Goal: Information Seeking & Learning: Learn about a topic

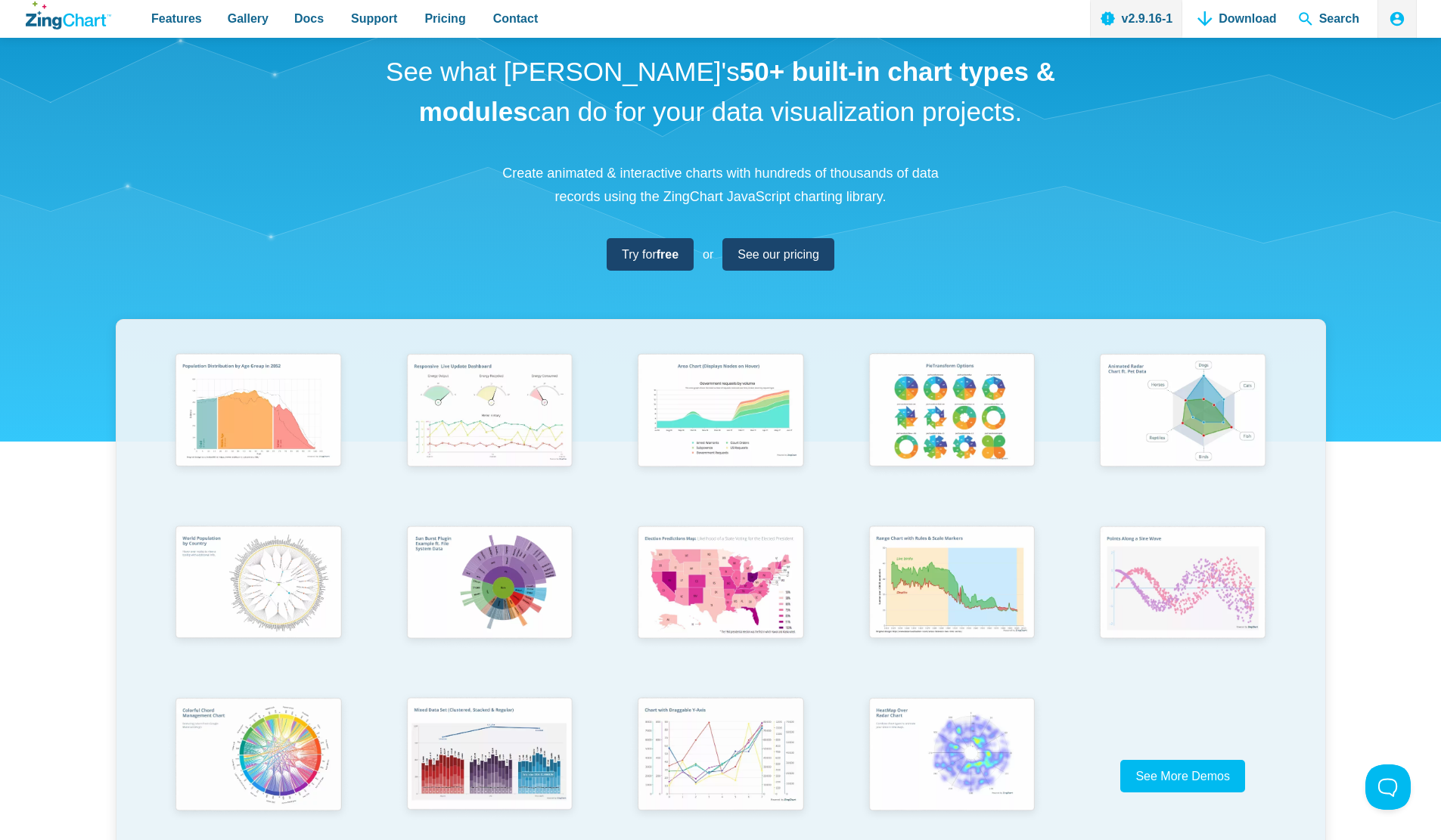
scroll to position [75, 0]
click at [1014, 408] on img "App Content" at bounding box center [950, 412] width 190 height 137
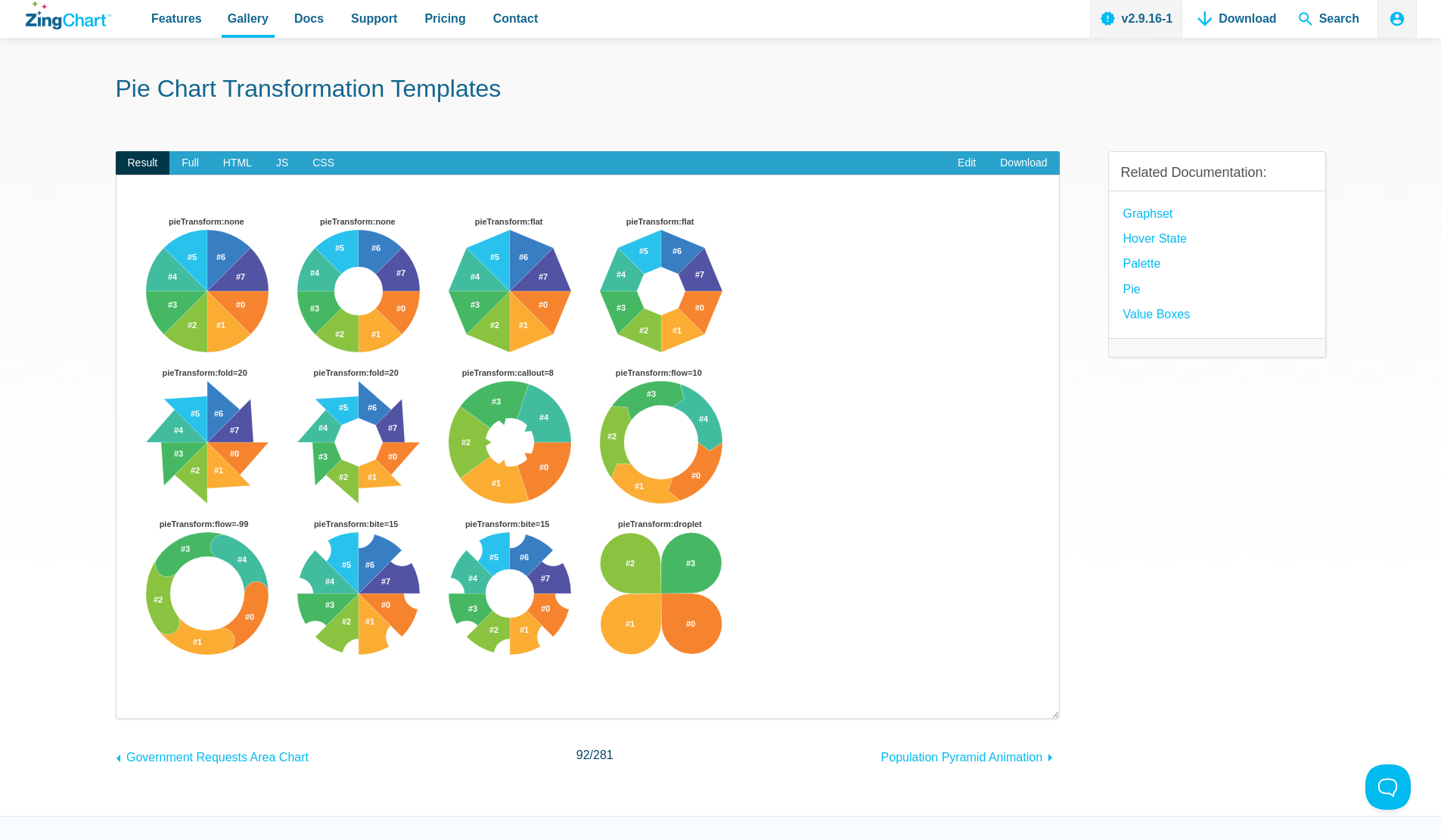
scroll to position [75, 0]
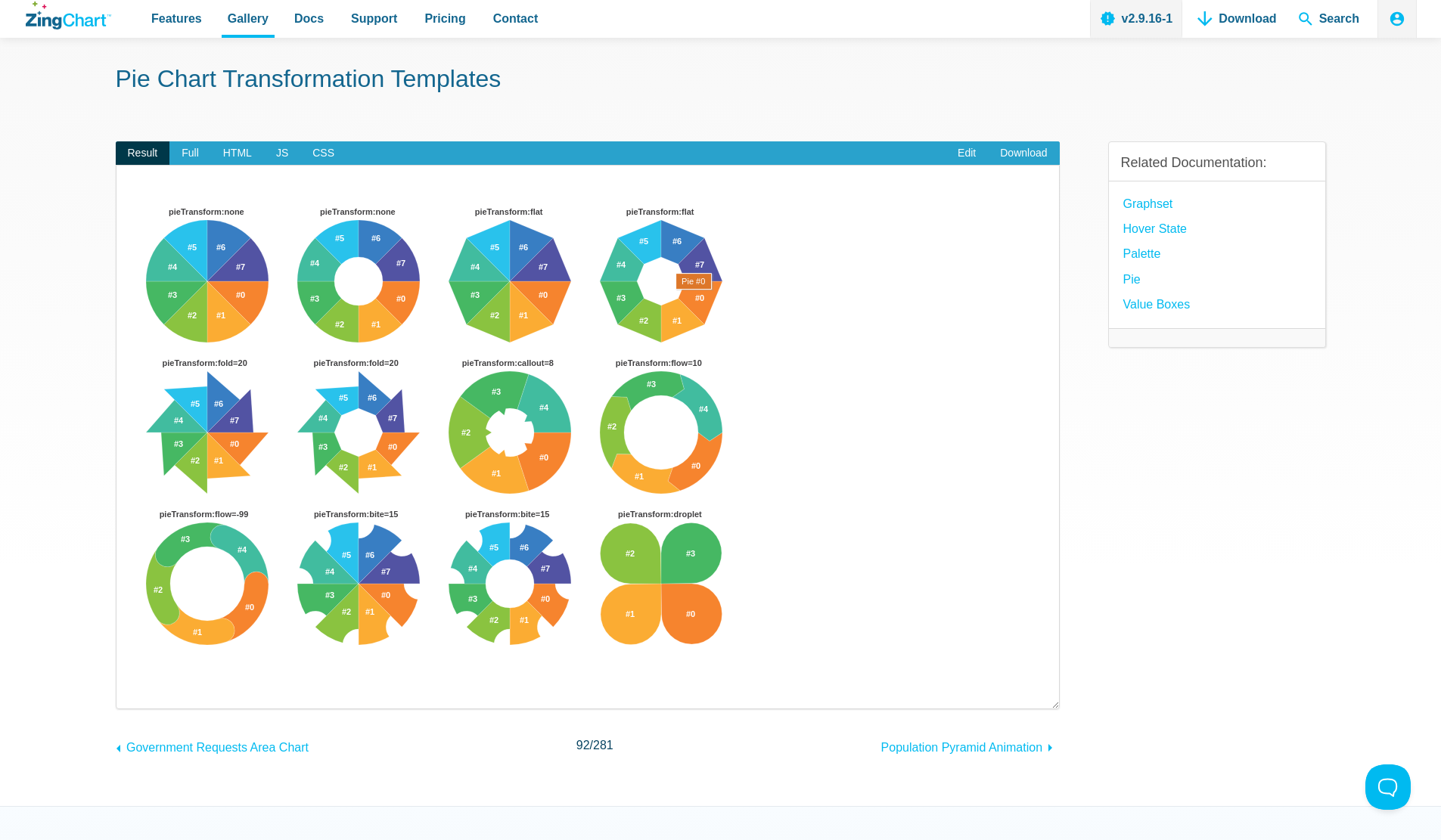
click at [132, 693] on area "App Content" at bounding box center [132, 693] width 0 height 0
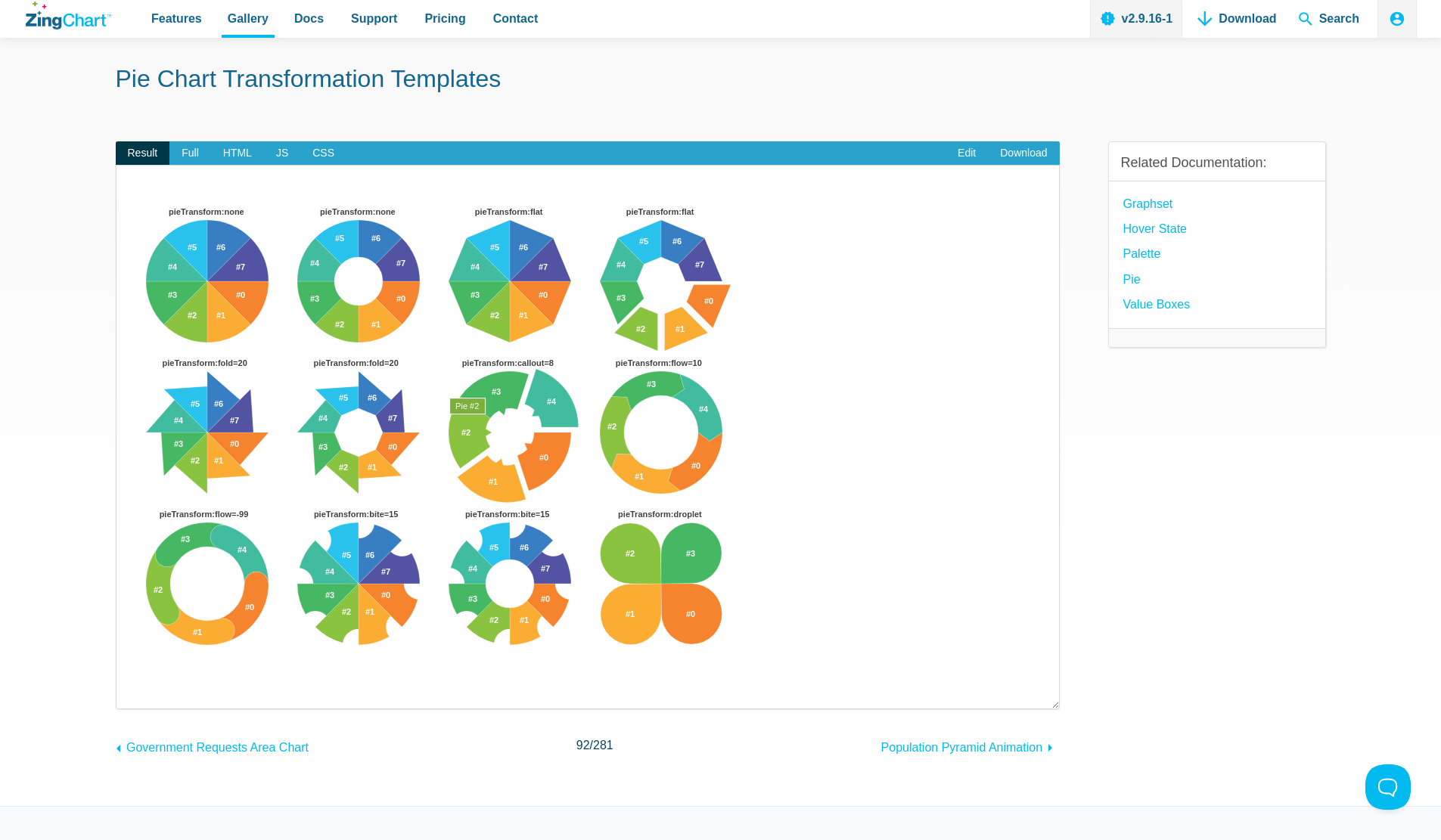
click at [132, 693] on area "App Content" at bounding box center [132, 693] width 0 height 0
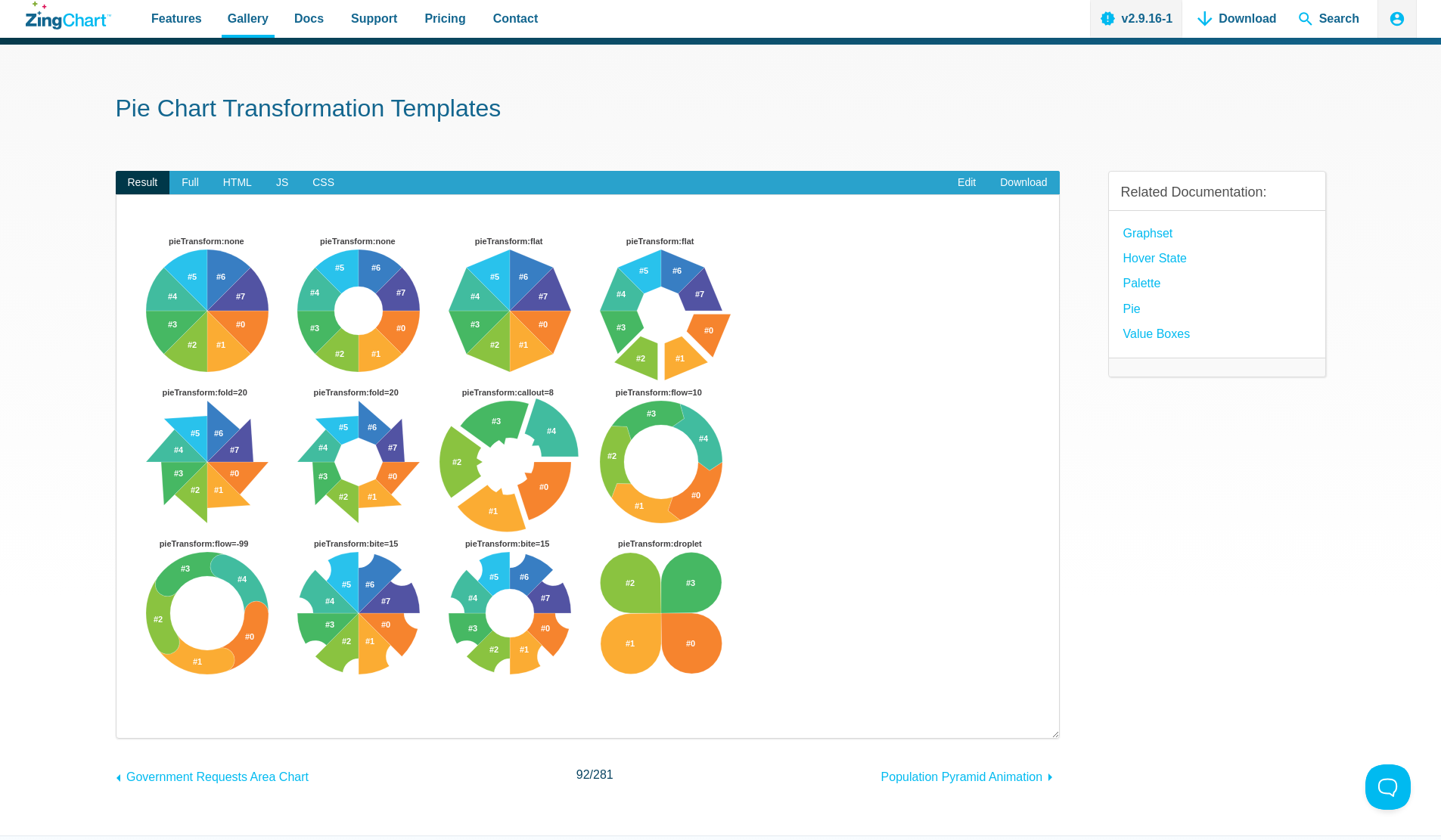
scroll to position [0, 0]
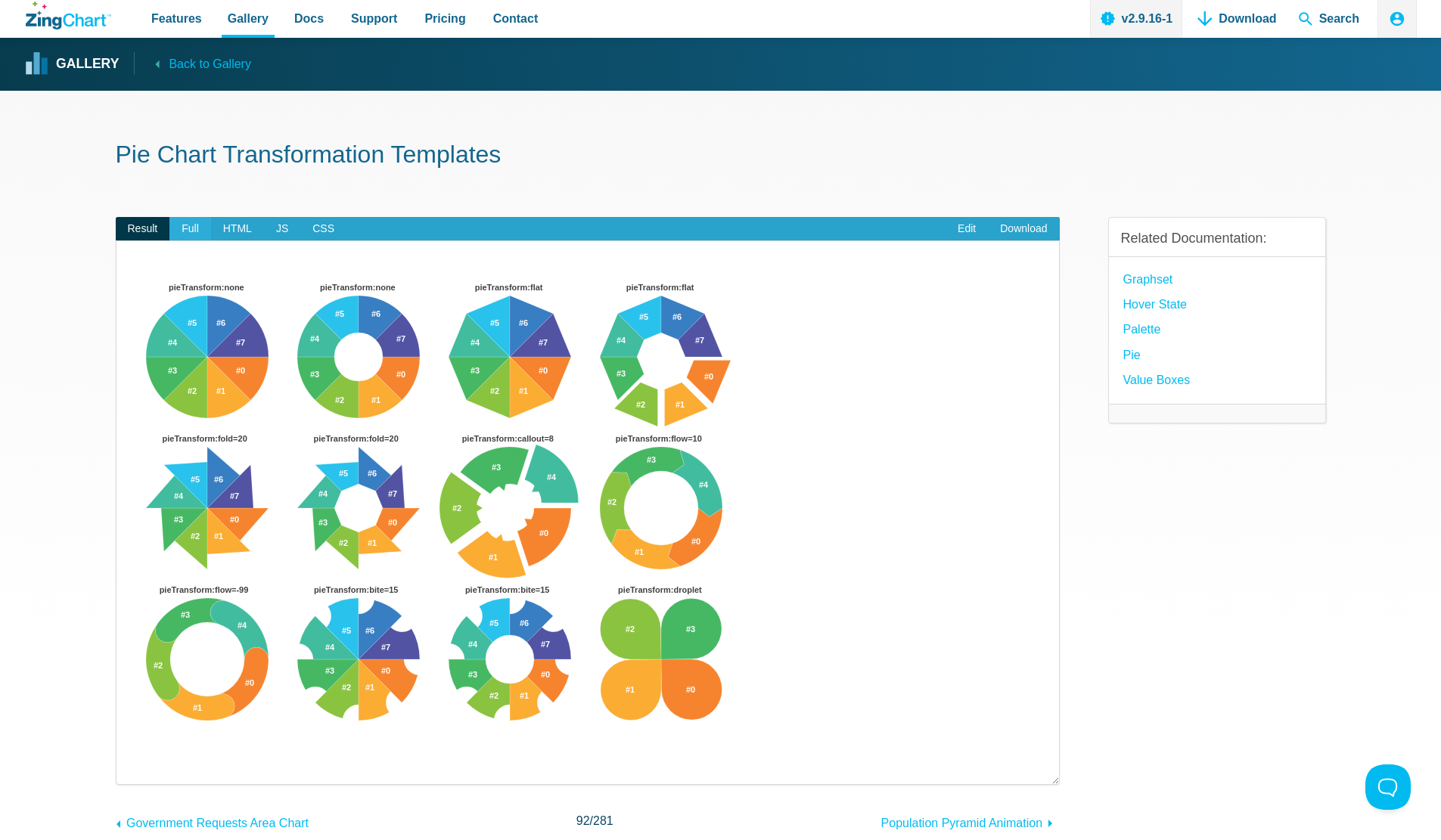
click at [188, 226] on span "Full" at bounding box center [190, 230] width 41 height 24
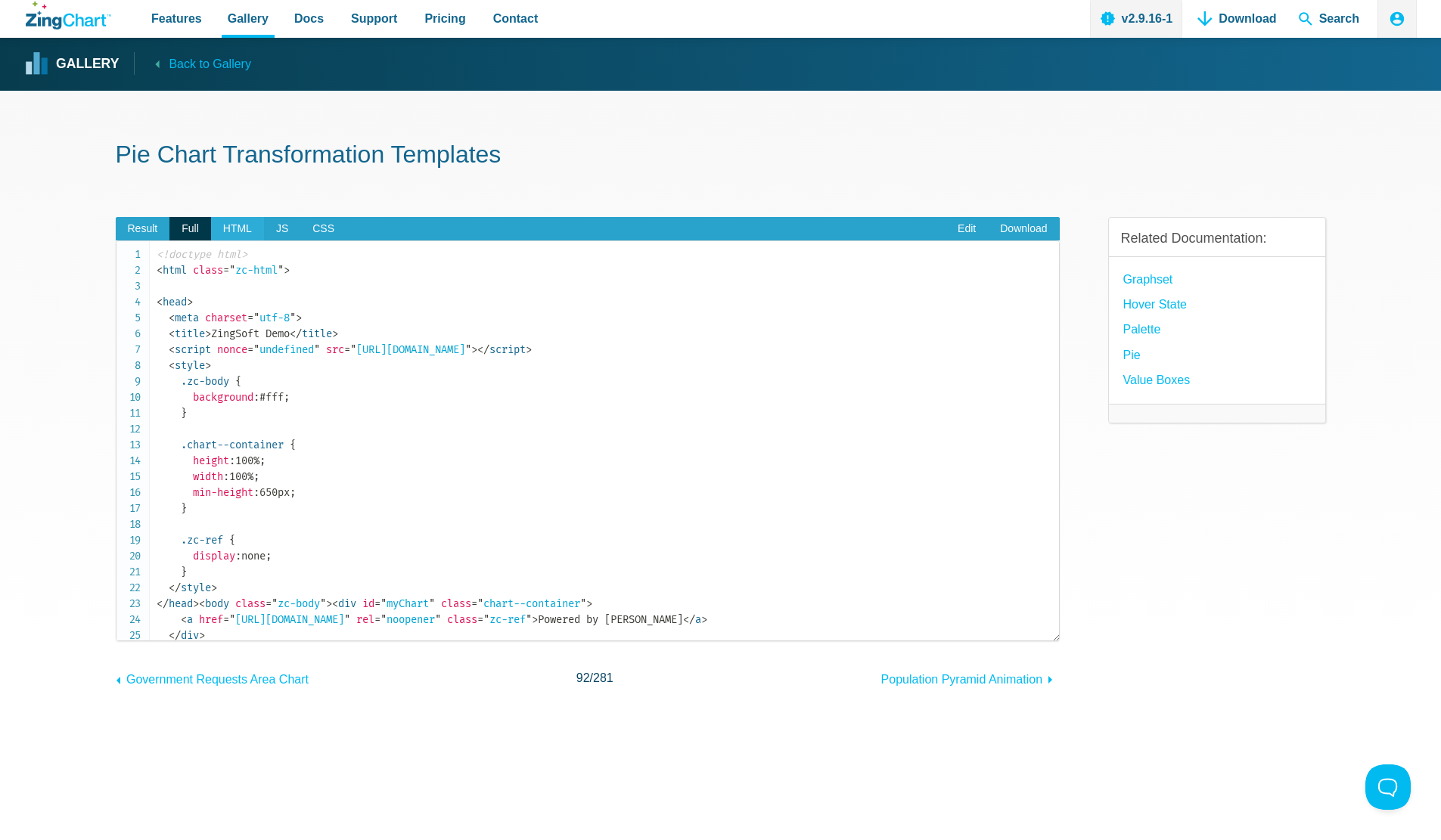
click at [227, 231] on span "HTML" at bounding box center [237, 230] width 53 height 24
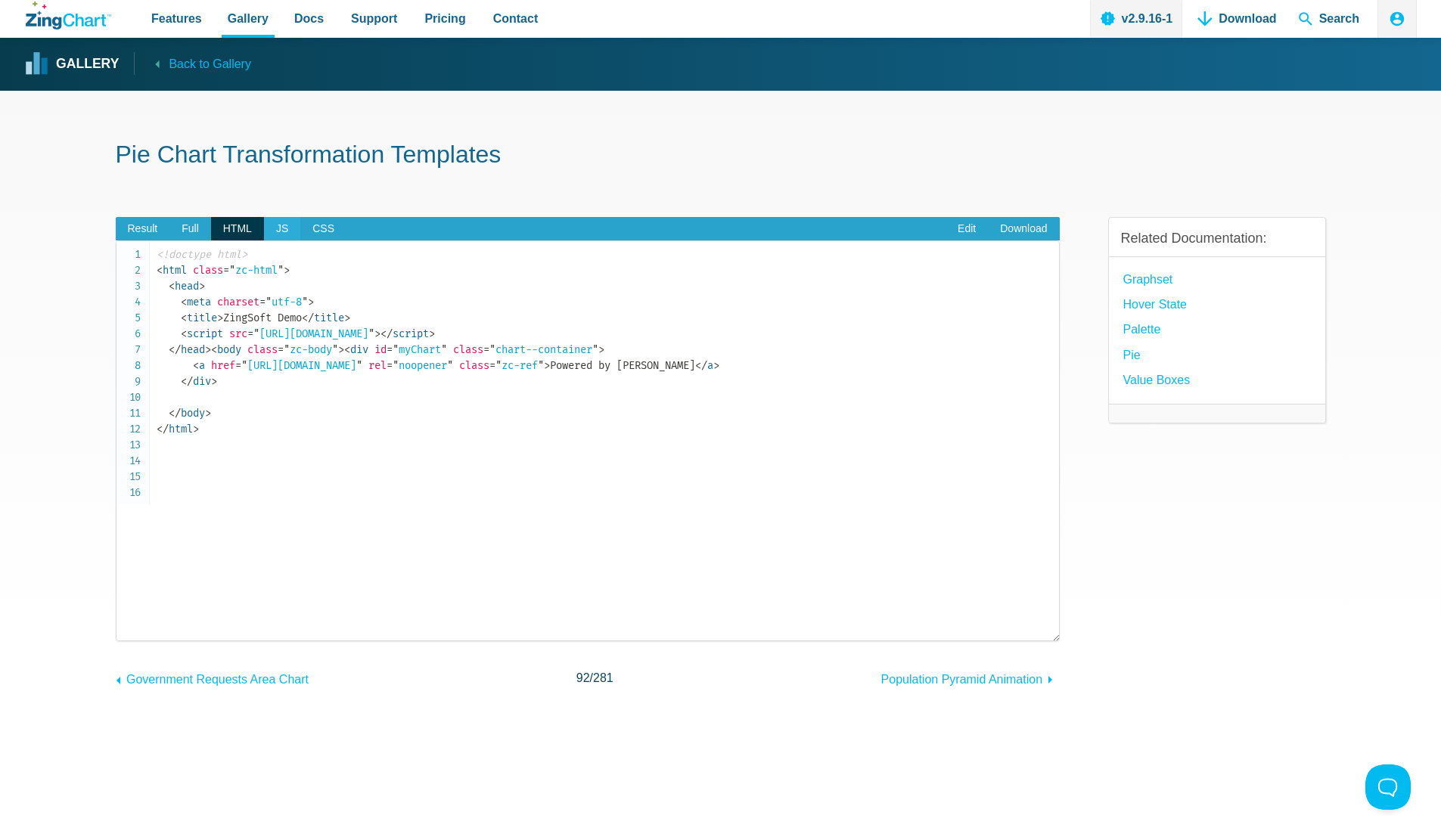
click at [281, 232] on span "JS" at bounding box center [282, 230] width 37 height 24
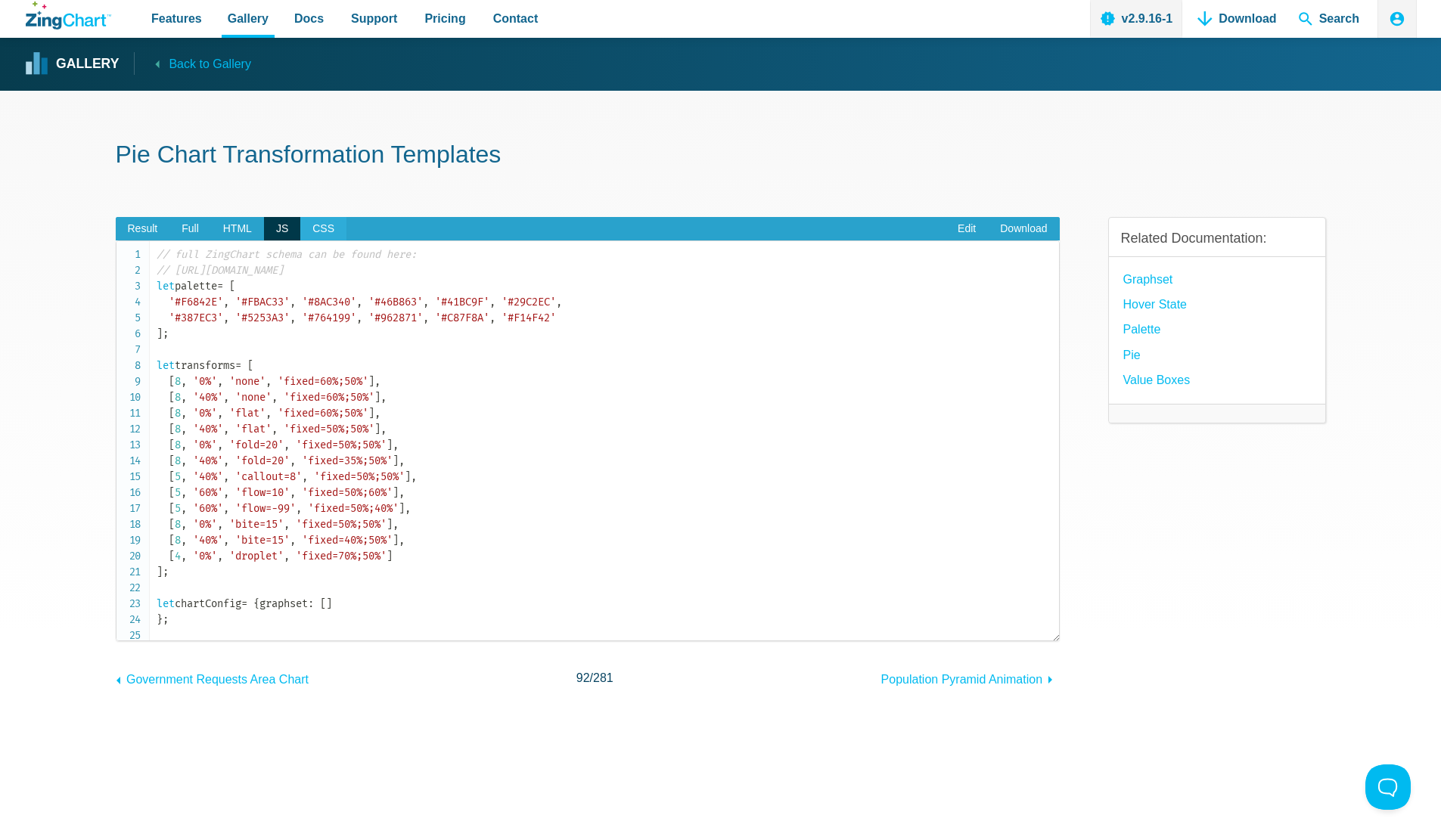
click at [316, 236] on span "CSS" at bounding box center [323, 230] width 46 height 24
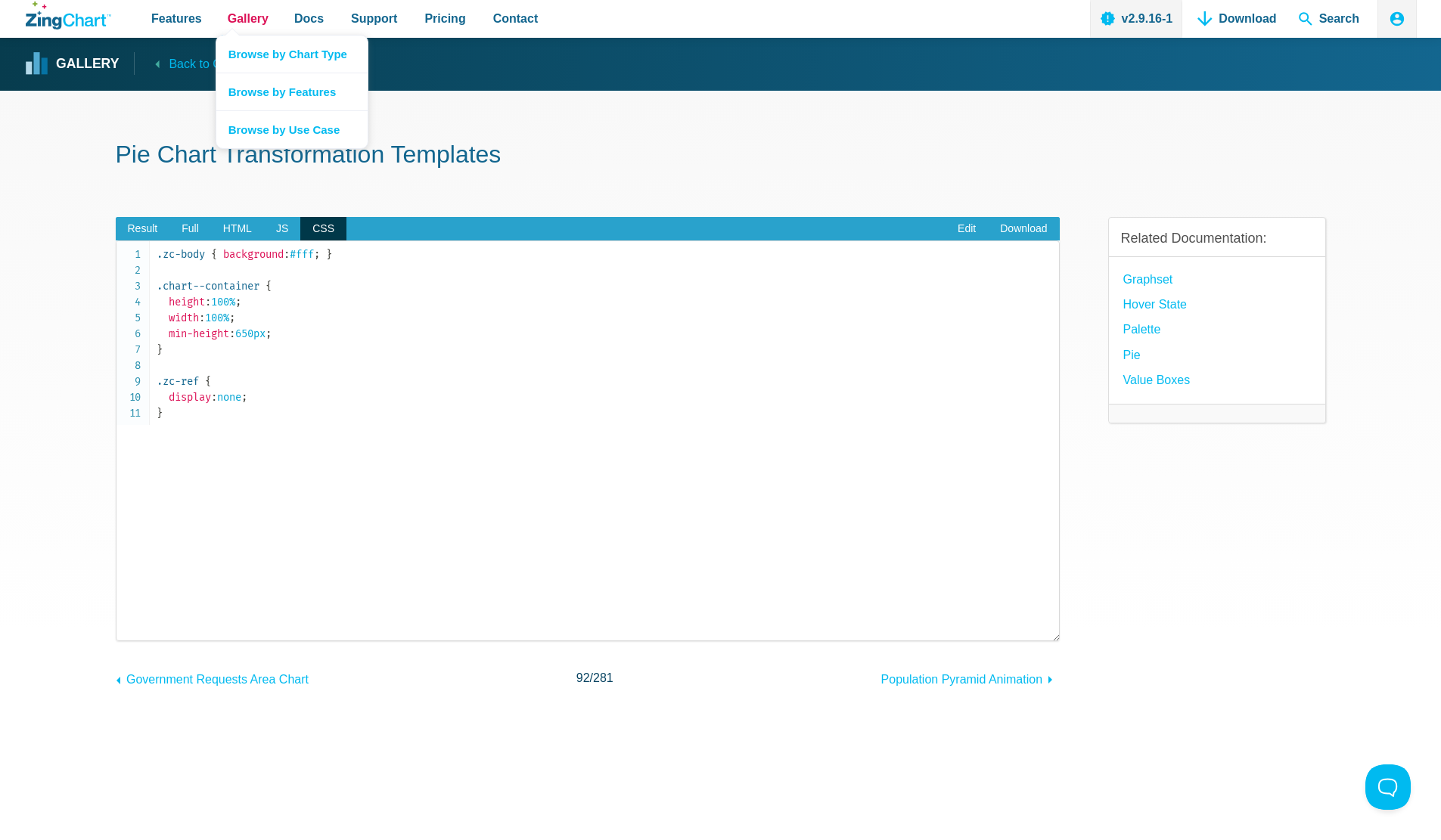
click at [248, 23] on span "Gallery" at bounding box center [248, 19] width 40 height 21
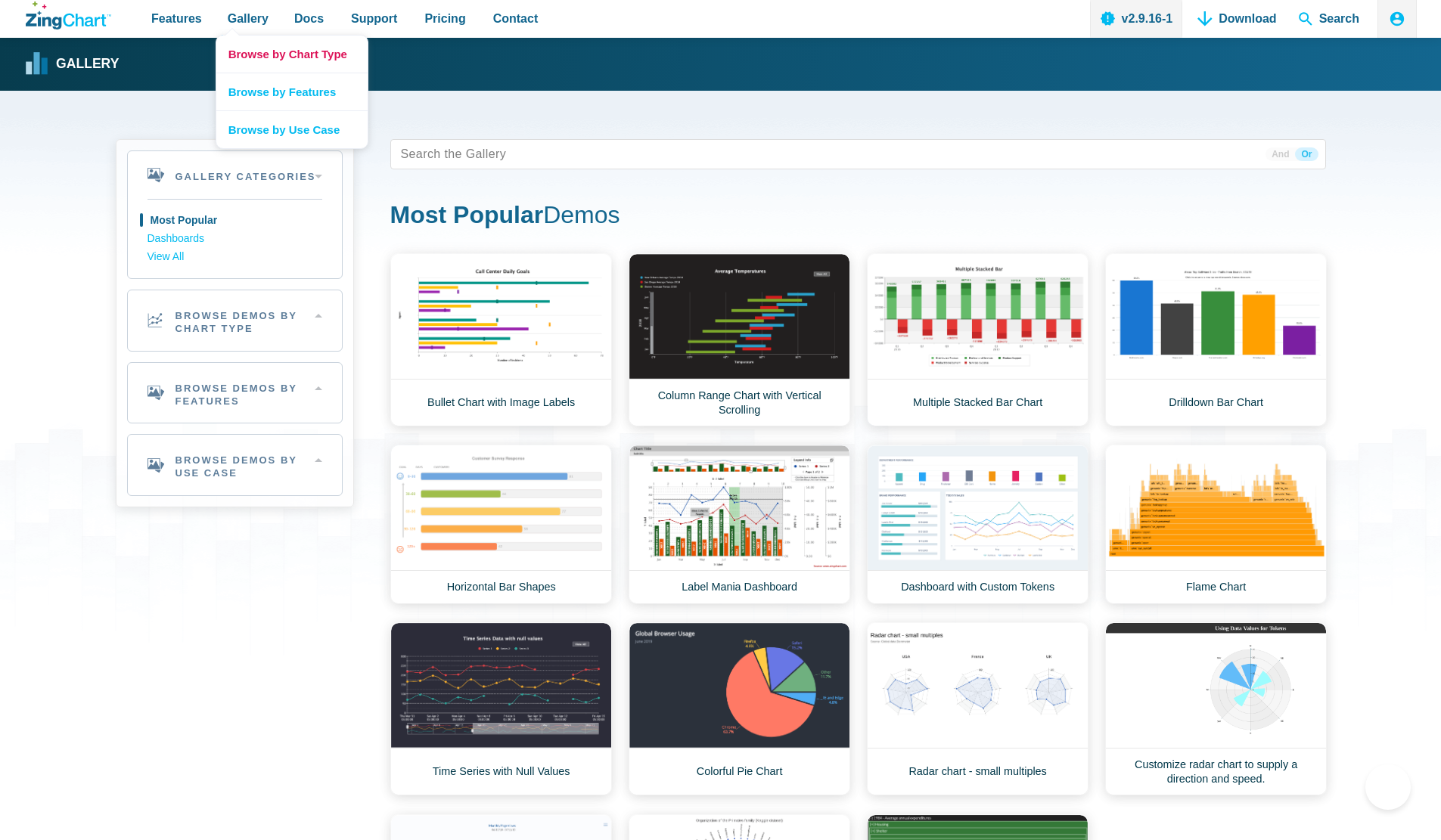
click at [264, 52] on link "Browse by Chart Type" at bounding box center [292, 54] width 152 height 37
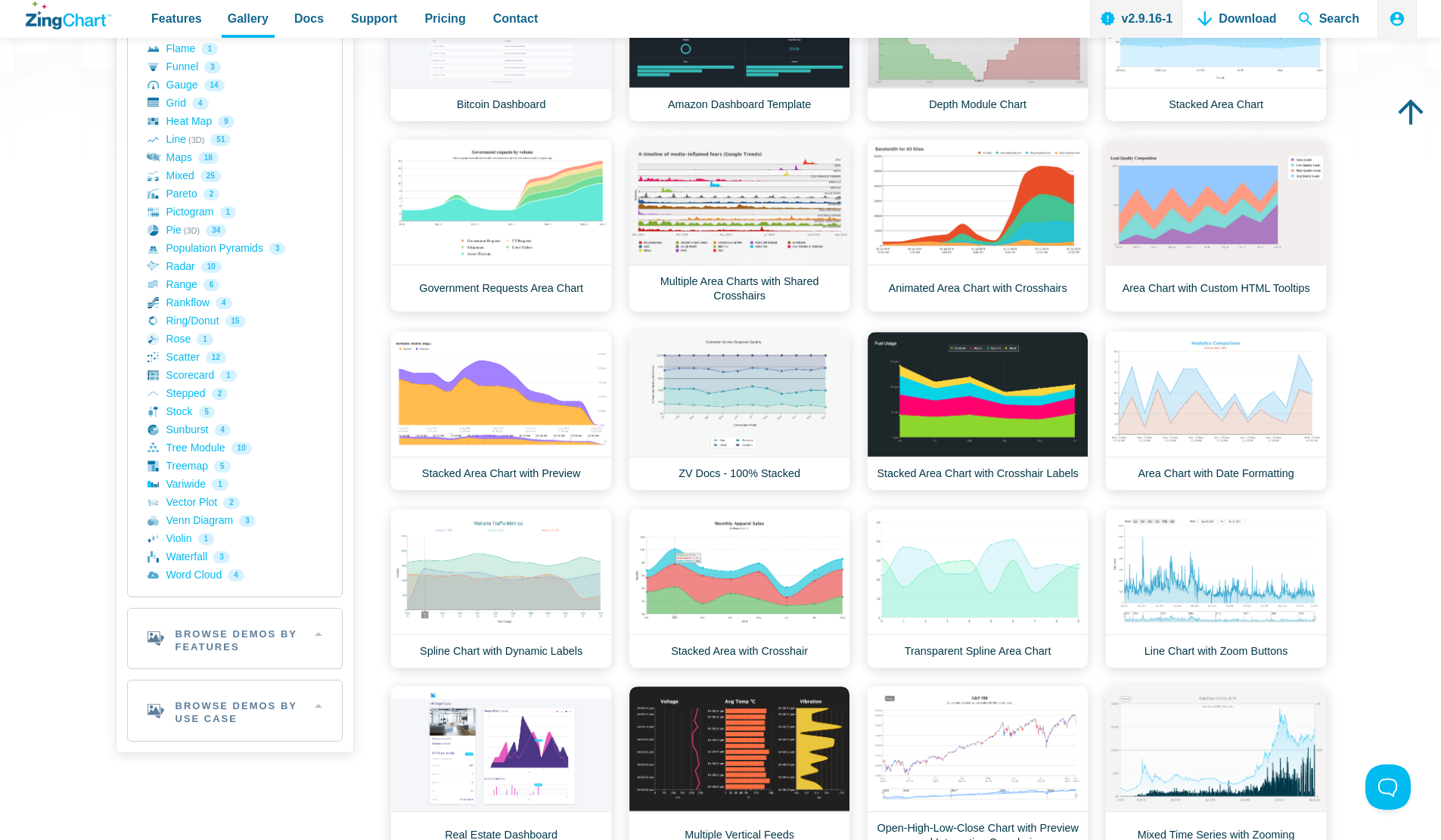
scroll to position [454, 0]
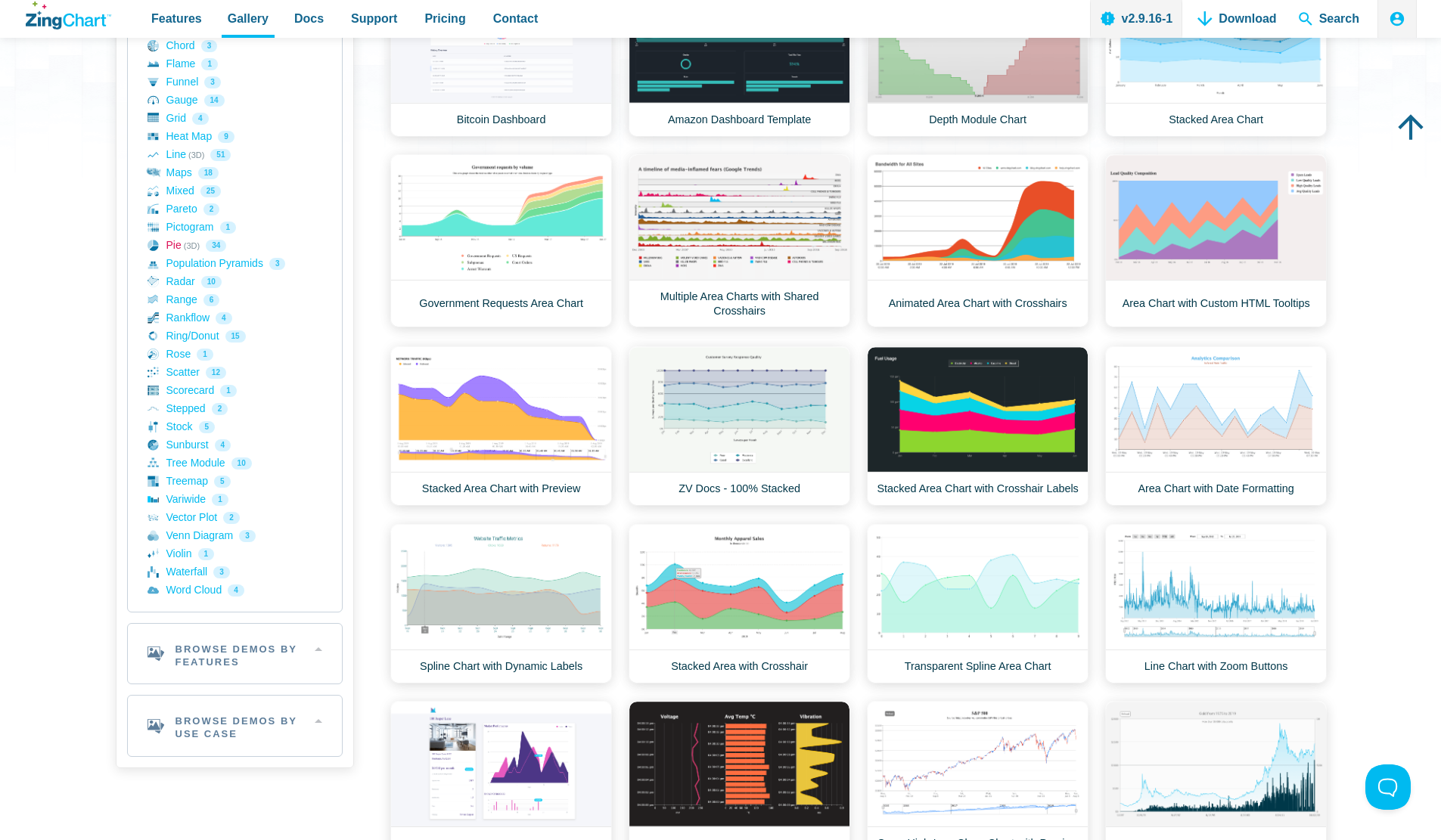
click at [169, 245] on link "Pie (3D) 34" at bounding box center [235, 245] width 175 height 18
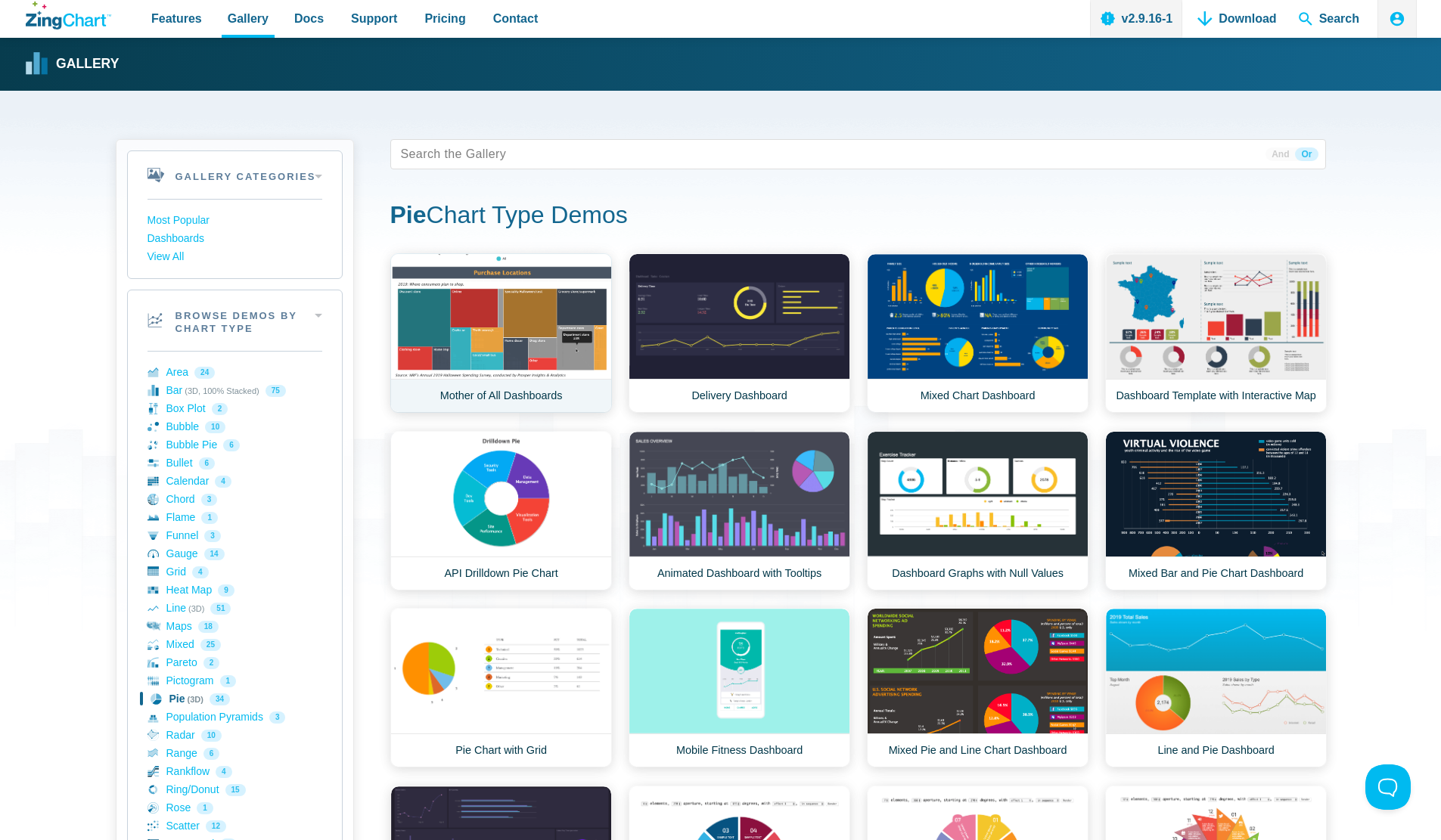
click at [513, 352] on link "Mother of All Dashboards" at bounding box center [500, 332] width 221 height 159
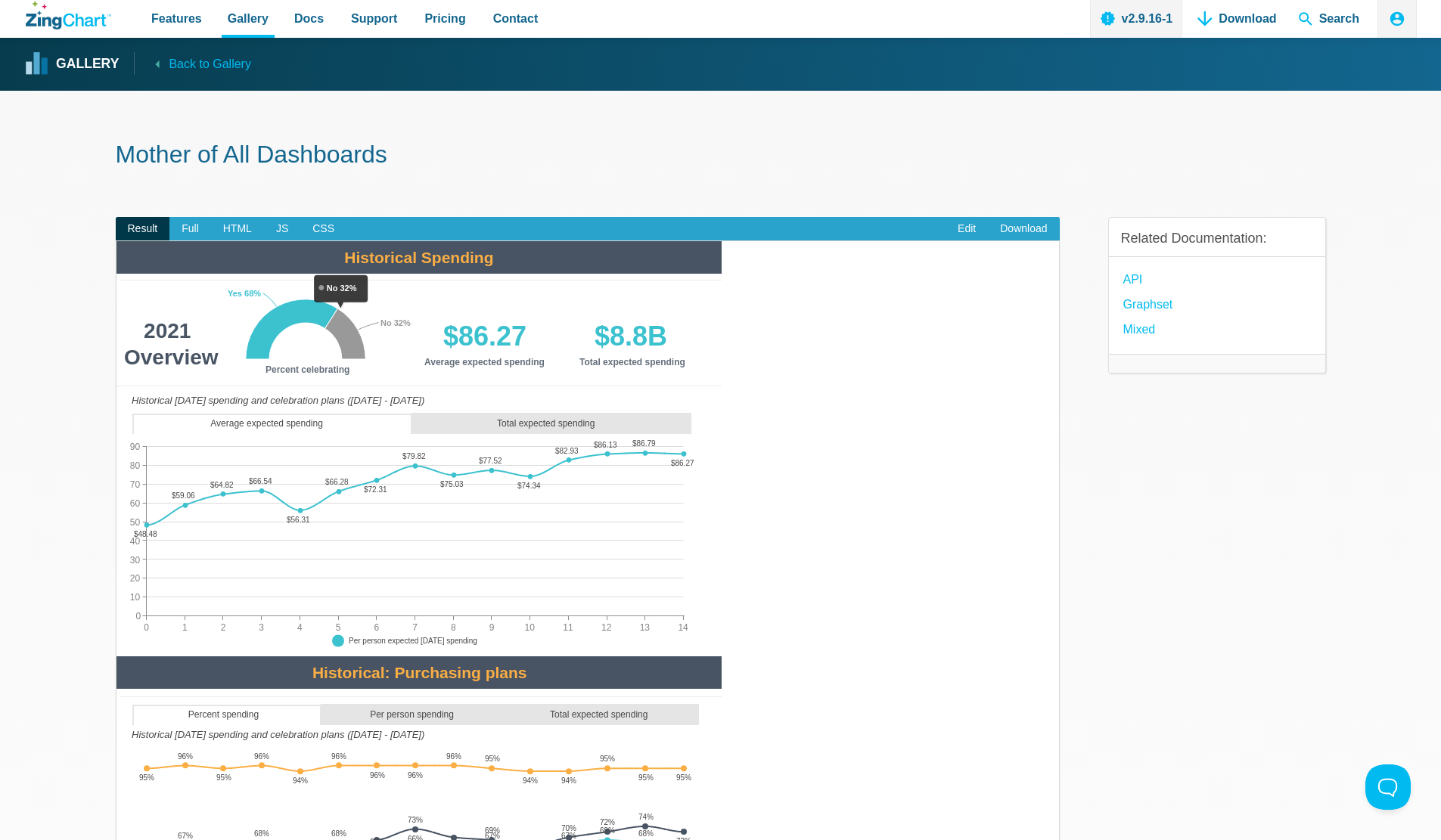
click at [87, 57] on strong "Gallery" at bounding box center [87, 64] width 63 height 13
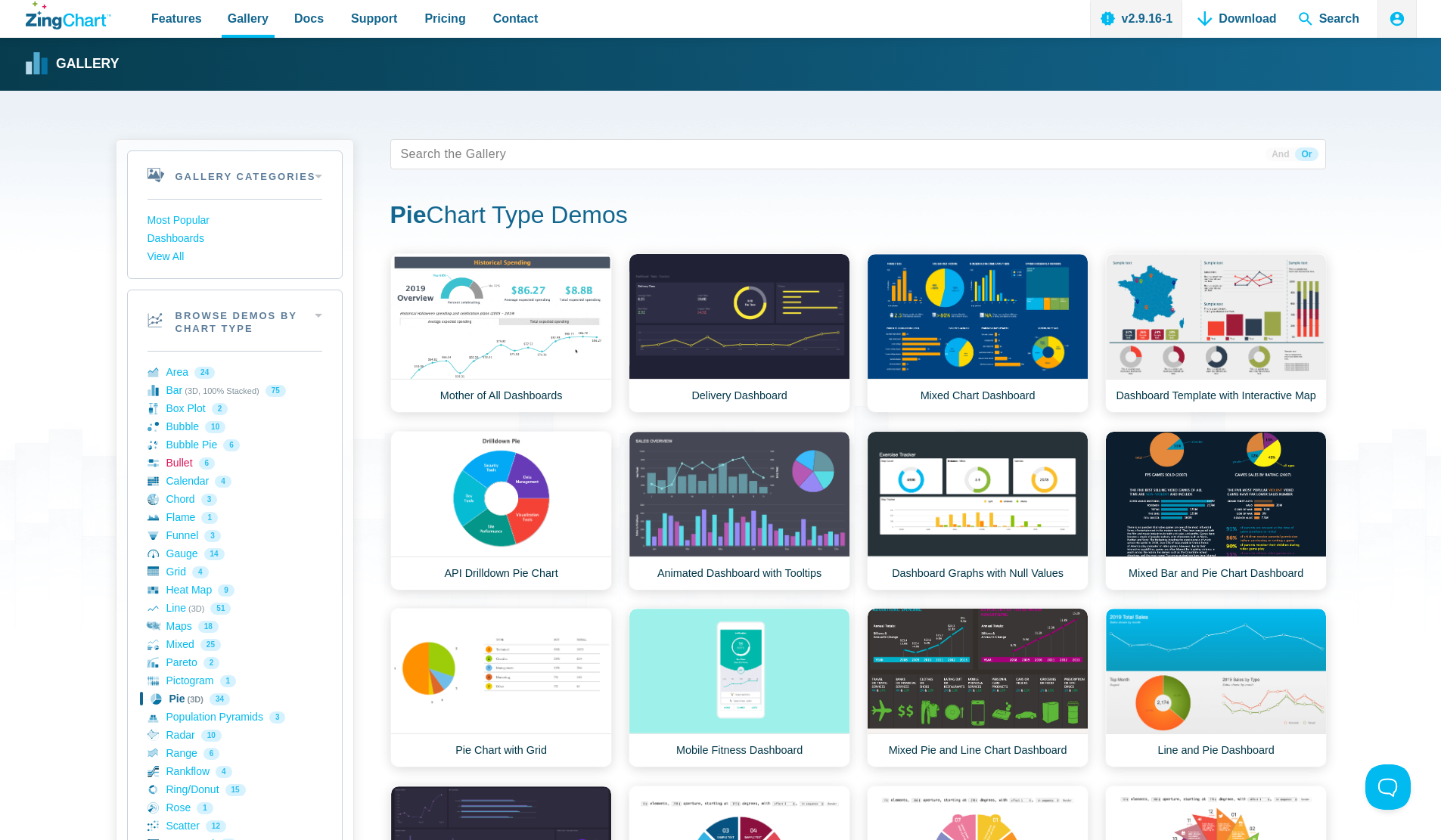
click at [176, 467] on link "Bullet 6" at bounding box center [235, 463] width 175 height 18
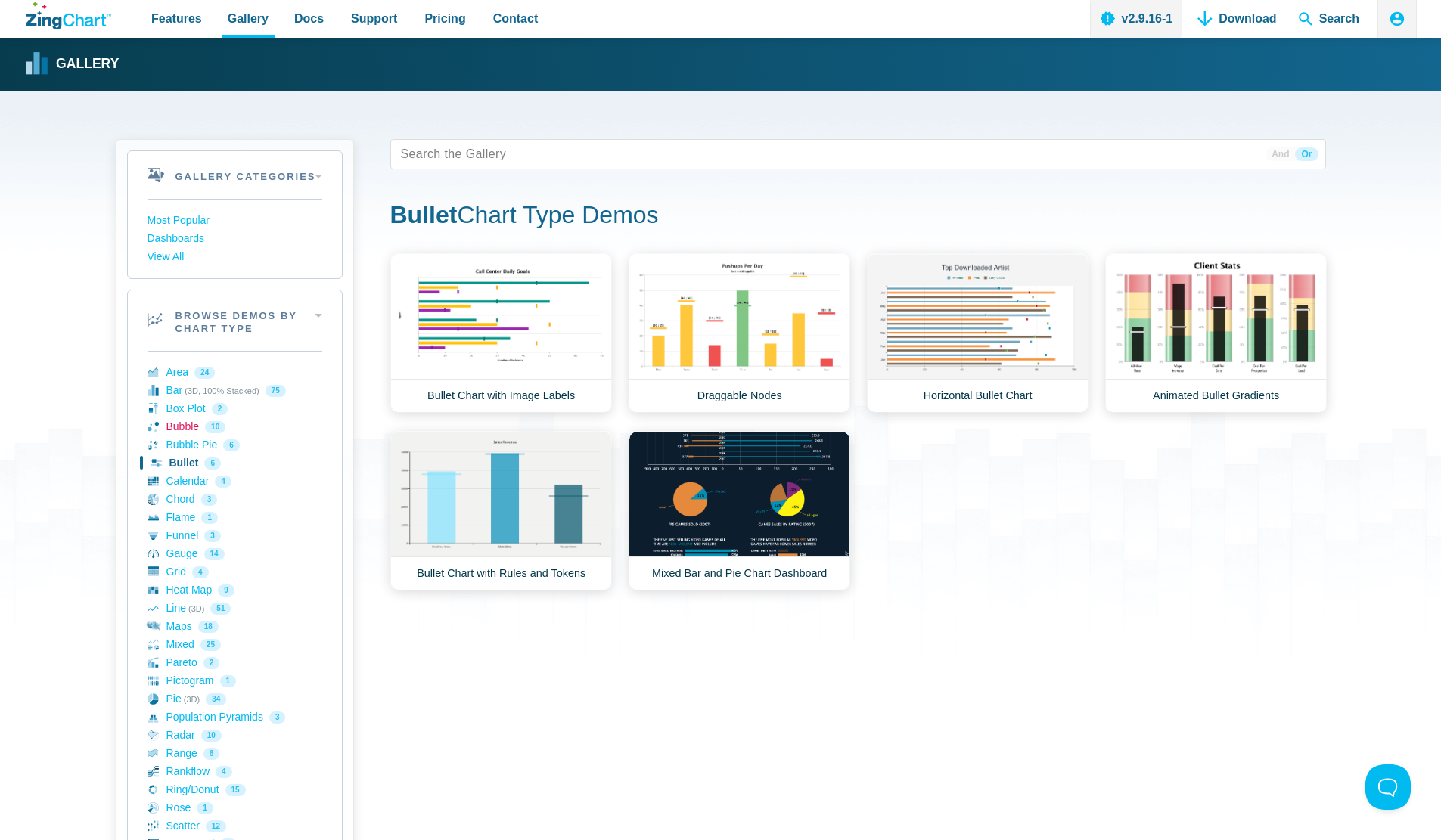
click at [186, 424] on link "Bubble 10" at bounding box center [235, 427] width 175 height 18
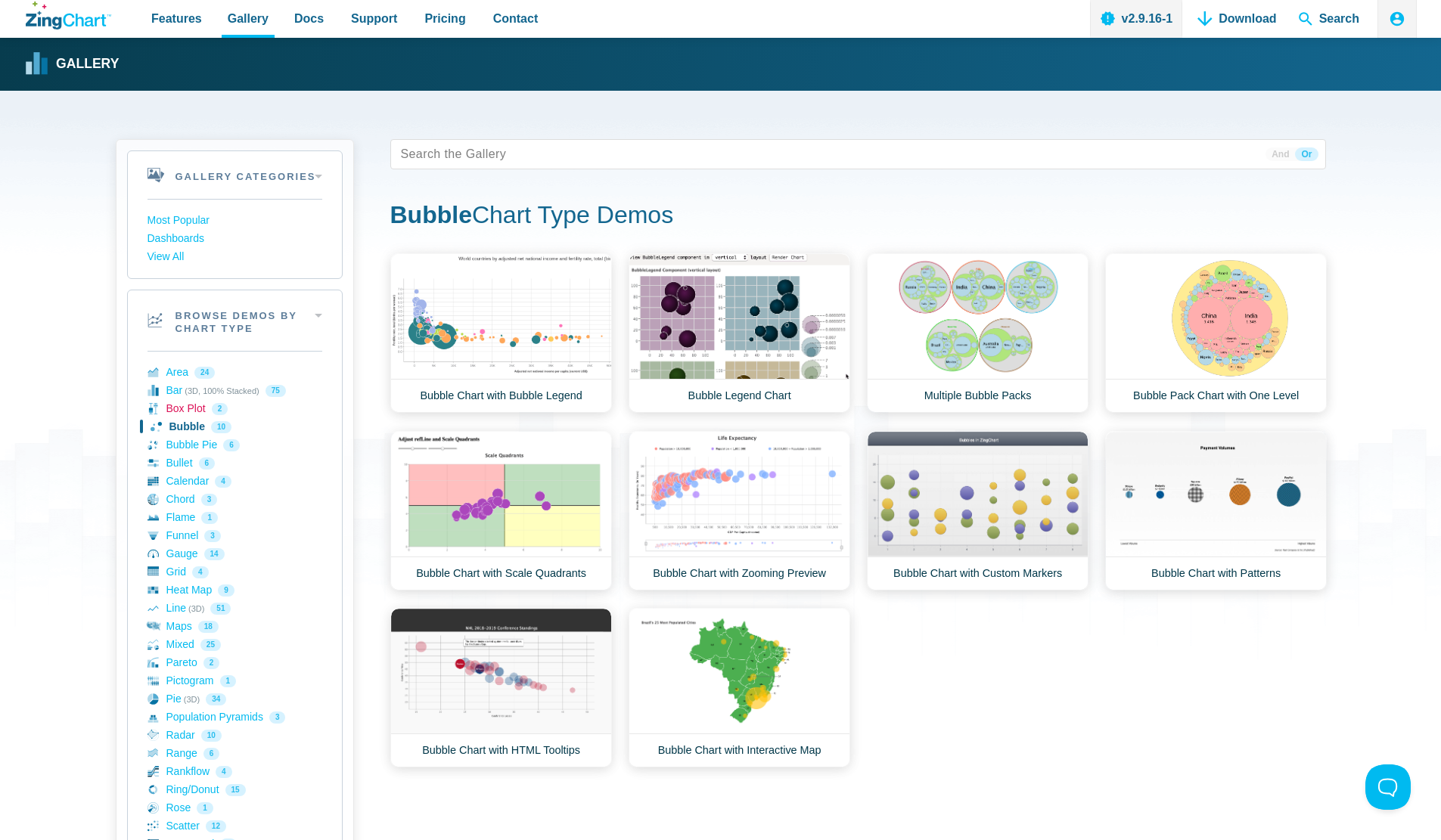
click at [184, 405] on link "Box Plot 2" at bounding box center [235, 409] width 175 height 18
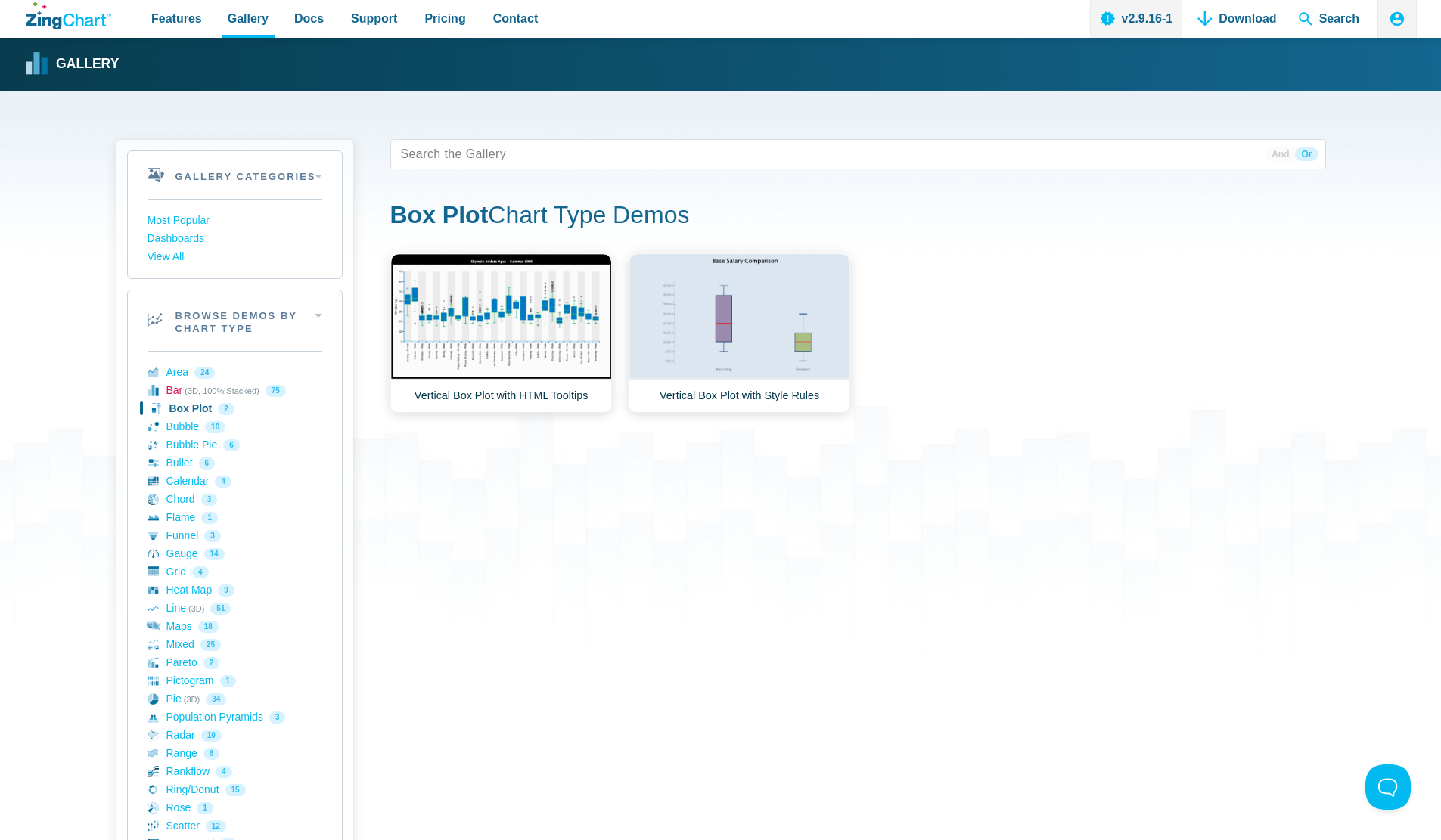
click at [170, 386] on link "Bar (3D, 100% Stacked) 75" at bounding box center [235, 391] width 175 height 18
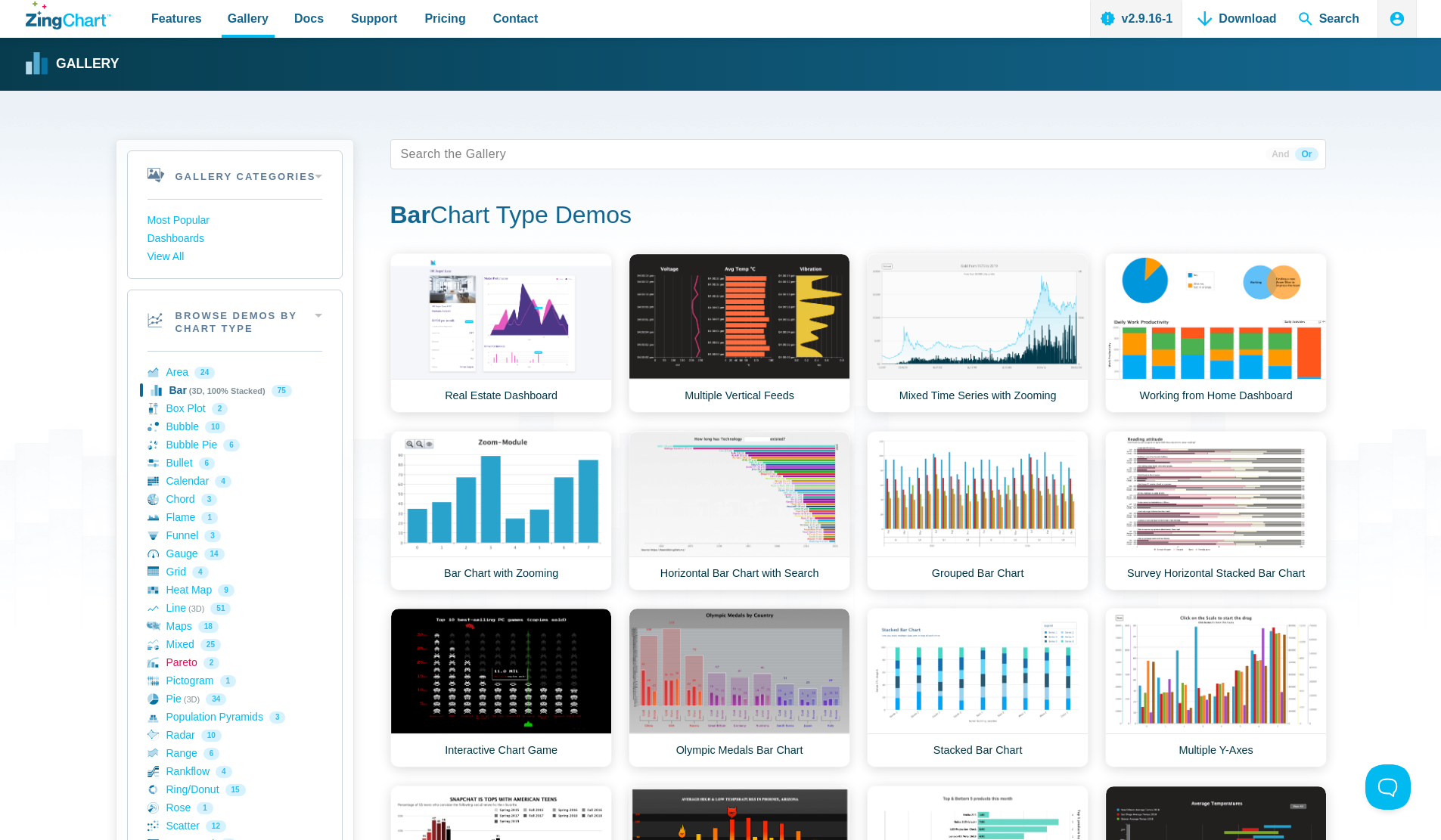
click at [192, 654] on link "Pareto 2" at bounding box center [235, 663] width 175 height 18
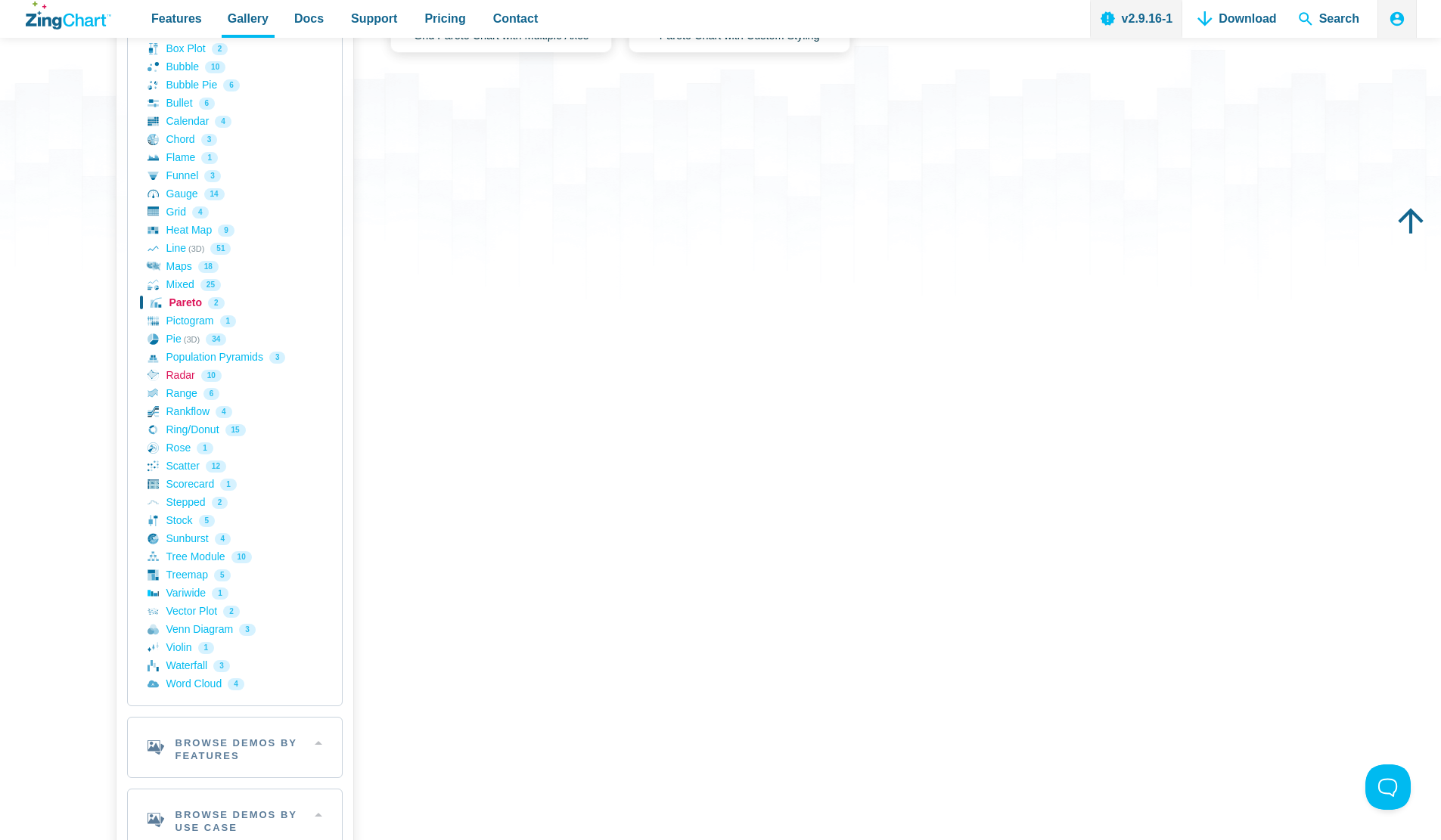
scroll to position [379, 0]
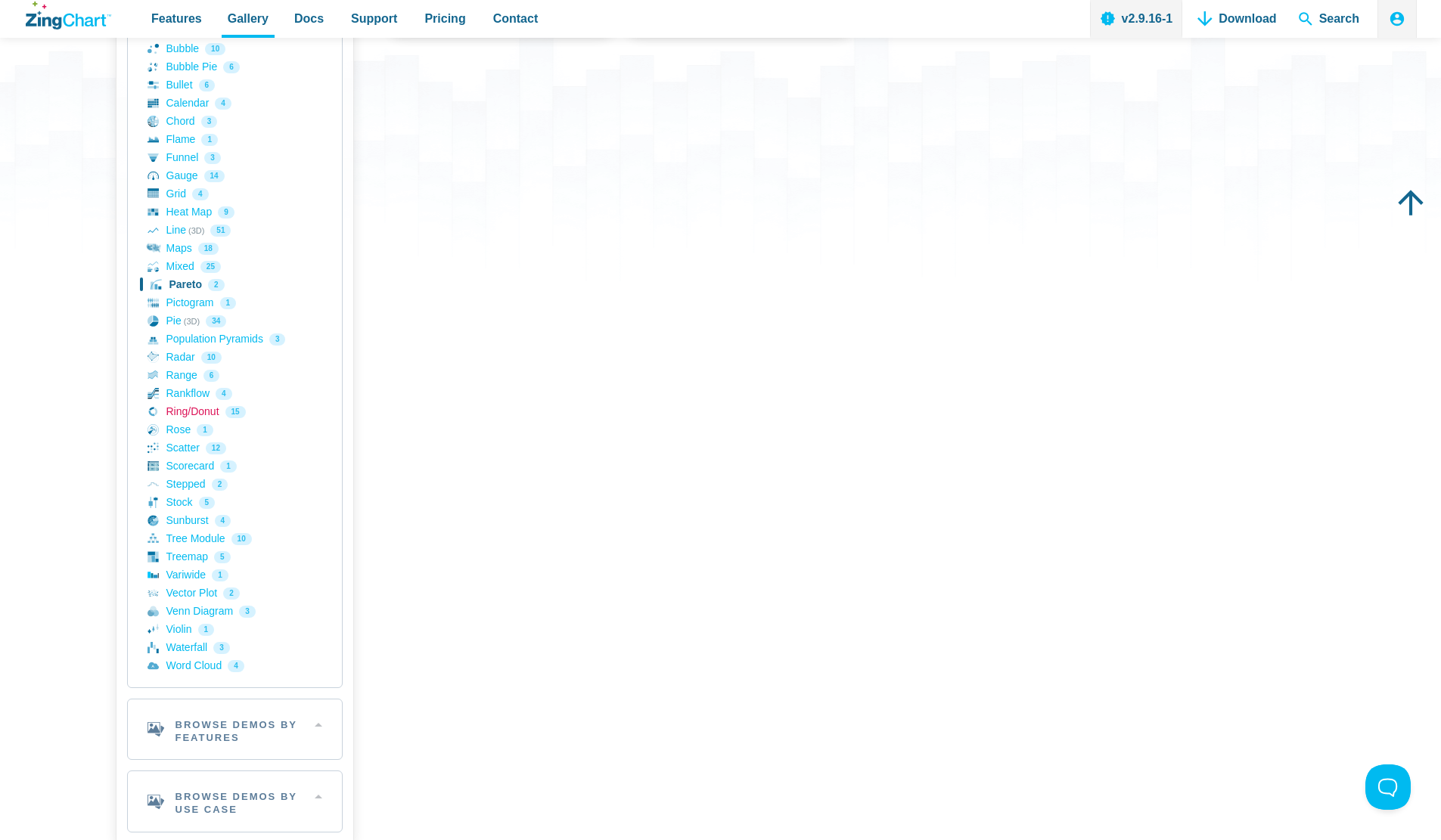
click at [174, 413] on link "Ring/Donut 15" at bounding box center [235, 412] width 175 height 18
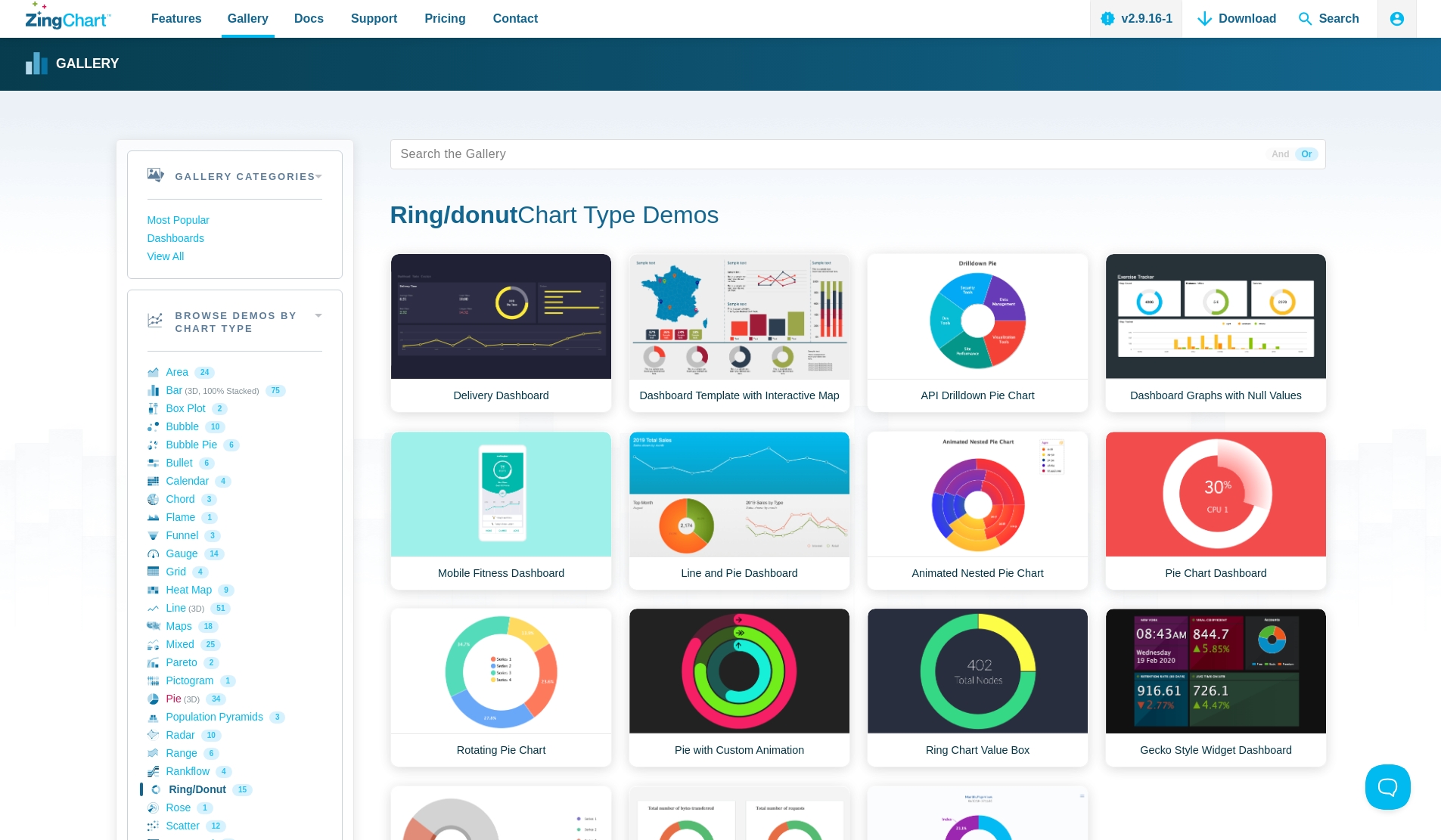
click at [175, 704] on link "Pie (3D) 34" at bounding box center [235, 699] width 175 height 18
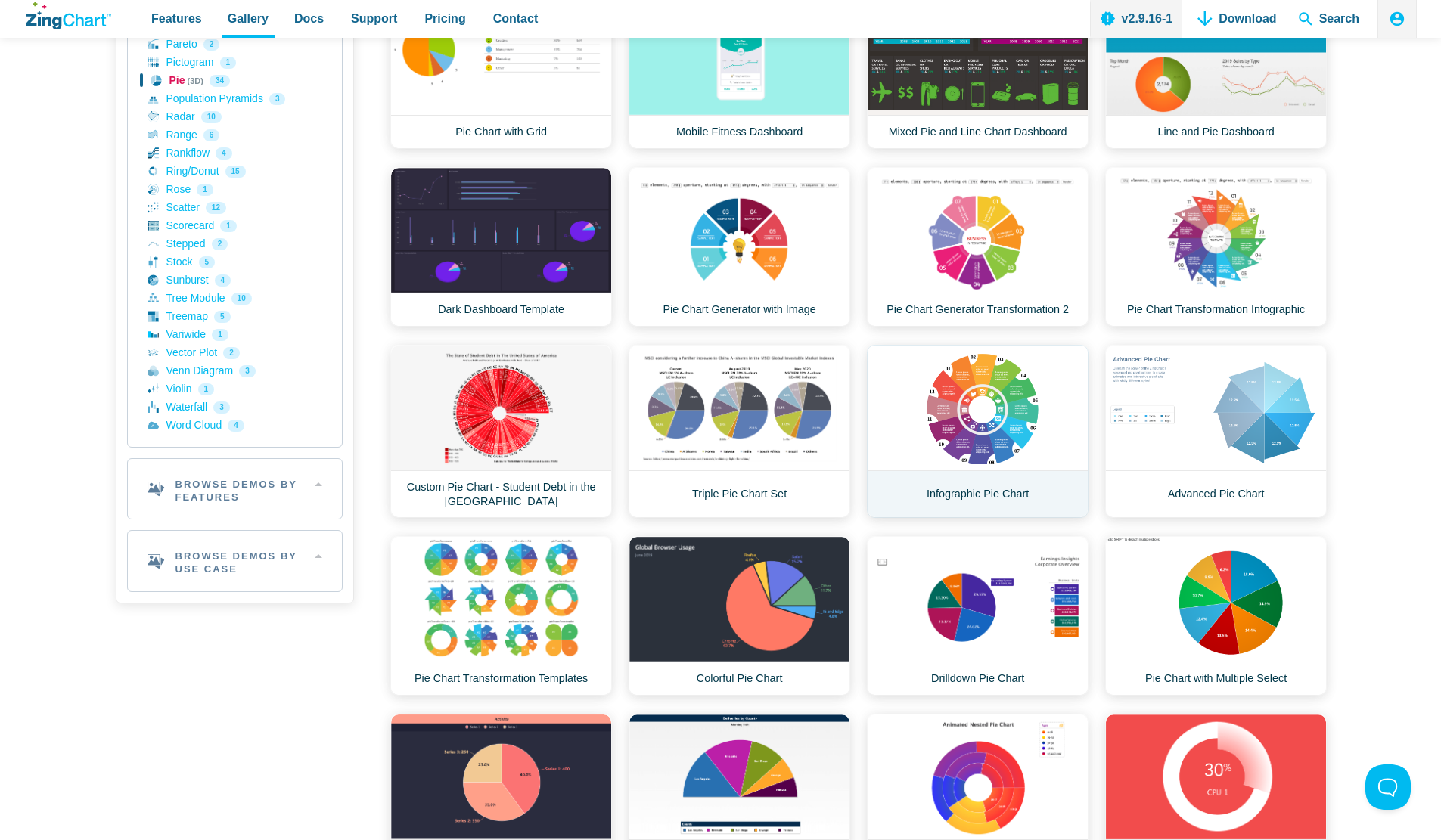
scroll to position [756, 0]
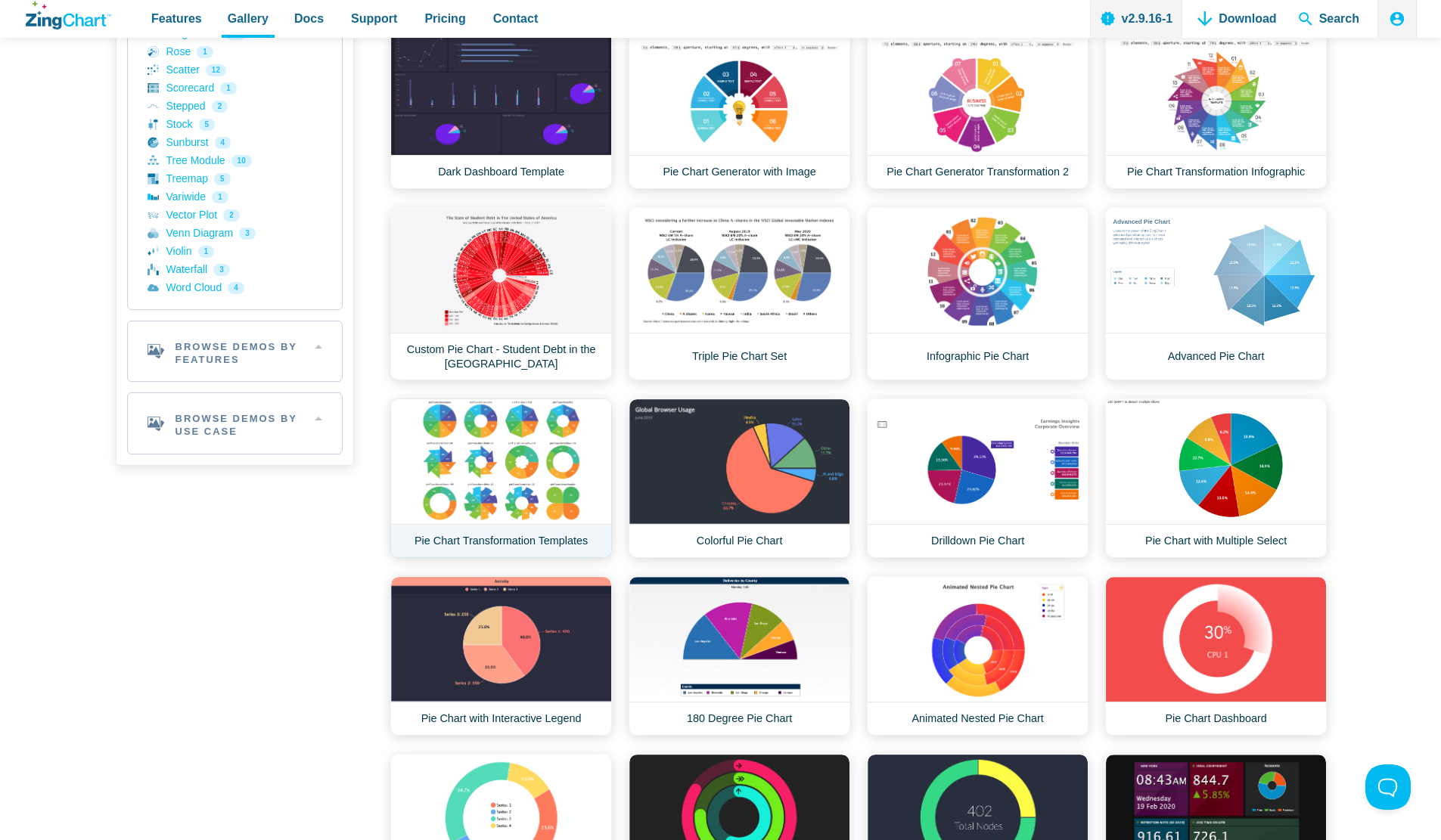
click at [474, 523] on link "Pie Chart Transformation Templates" at bounding box center [500, 477] width 221 height 159
